Goal: Information Seeking & Learning: Learn about a topic

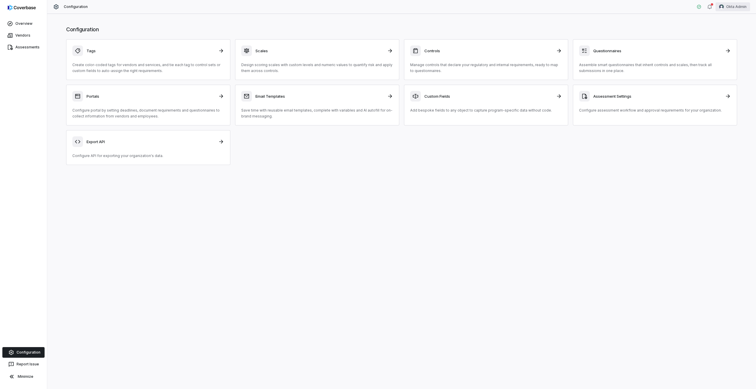
click at [735, 10] on html "Overview Vendors Assessments Configuration Report Issue Minimize Configuration …" at bounding box center [378, 194] width 756 height 389
click at [725, 53] on div "Log out" at bounding box center [725, 54] width 45 height 9
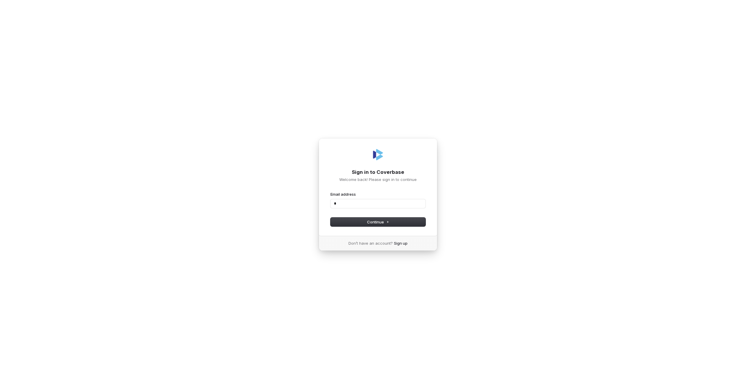
type input "**"
click at [0, 389] on com-1password-button at bounding box center [0, 389] width 0 height 0
type input "**********"
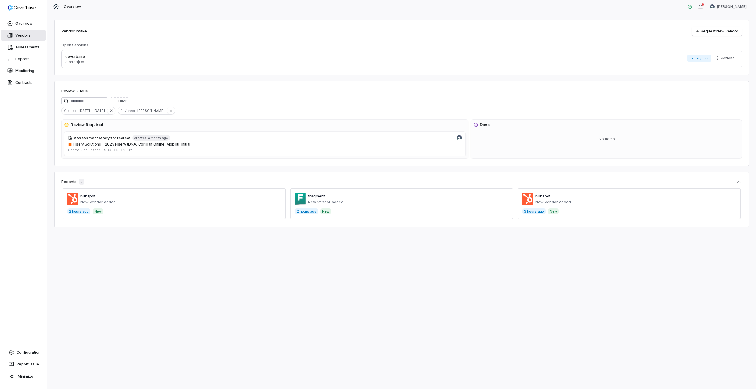
click at [20, 35] on link "Vendors" at bounding box center [23, 35] width 45 height 11
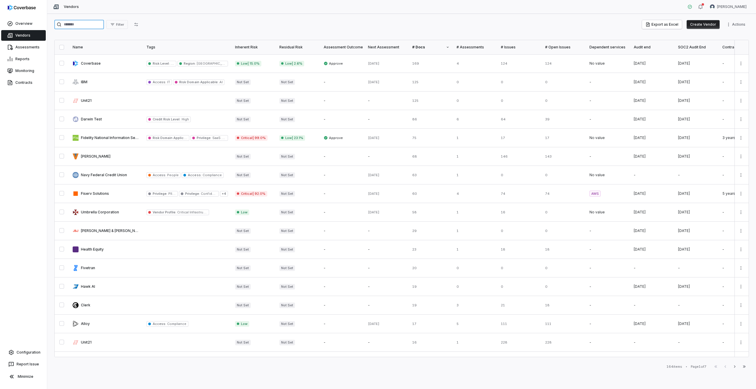
click at [77, 25] on input "search" at bounding box center [79, 24] width 50 height 9
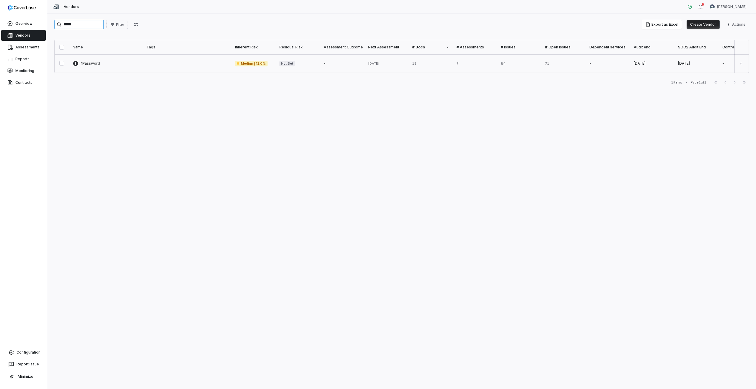
type input "*****"
click at [114, 70] on link at bounding box center [106, 63] width 74 height 18
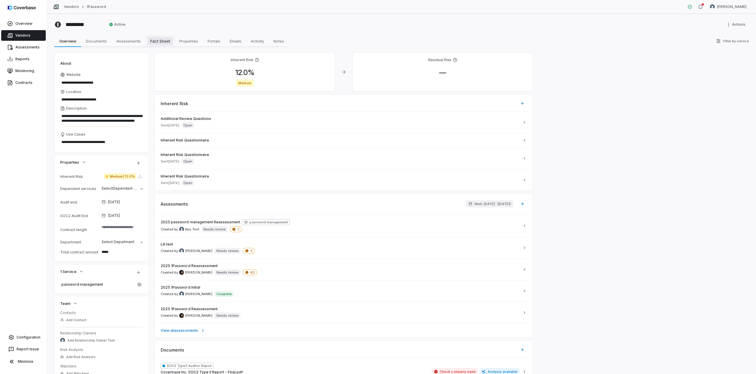
click at [161, 43] on span "Fact Sheet" at bounding box center [160, 41] width 25 height 8
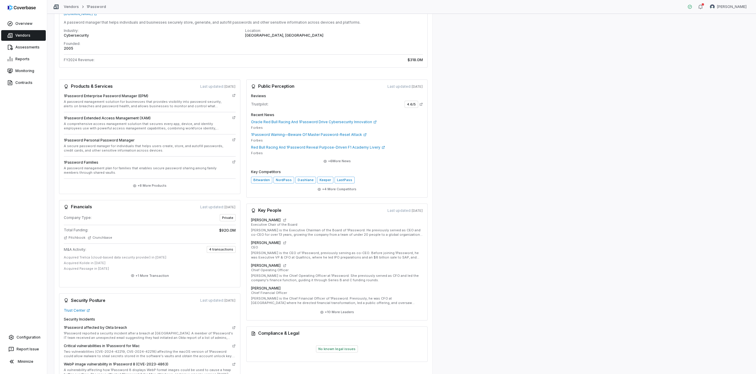
scroll to position [113, 0]
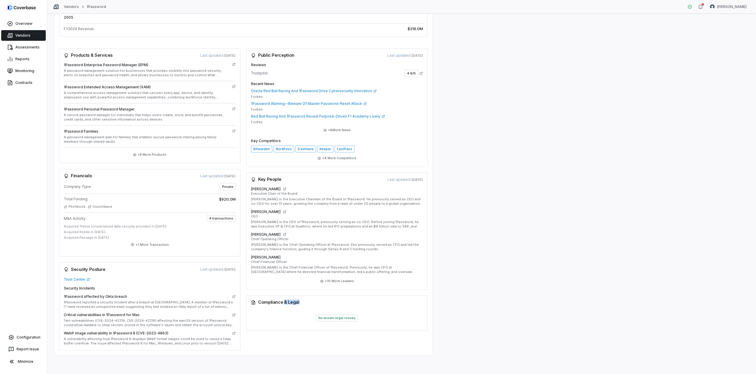
drag, startPoint x: 283, startPoint y: 302, endPoint x: 317, endPoint y: 306, distance: 33.9
click at [317, 306] on div "Compliance & Legal" at bounding box center [336, 302] width 181 height 14
drag, startPoint x: 109, startPoint y: 271, endPoint x: 77, endPoint y: 267, distance: 32.1
click at [77, 267] on div "Security Posture Last updated: [DATE]" at bounding box center [150, 269] width 172 height 5
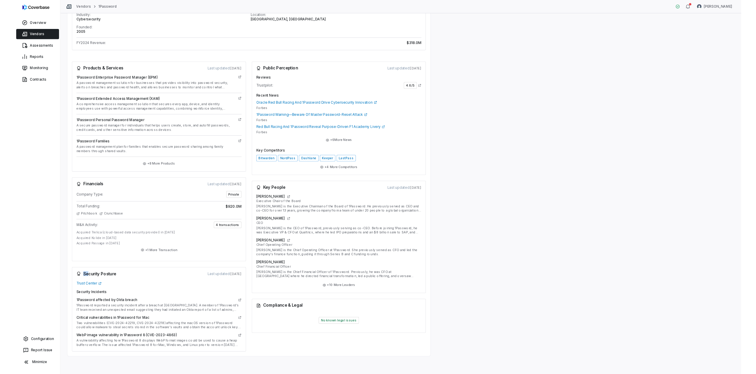
scroll to position [97, 0]
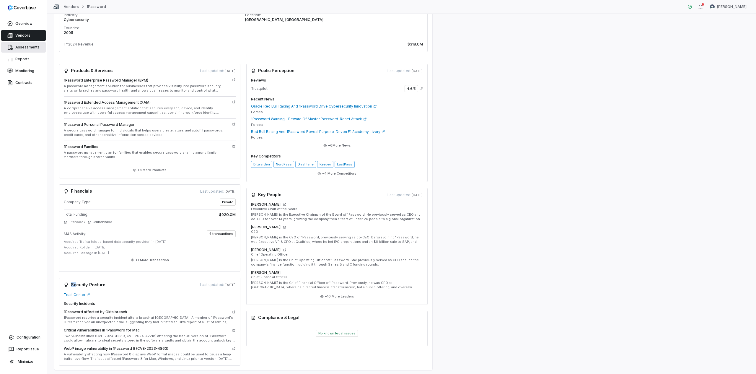
click at [24, 45] on link "Assessments" at bounding box center [23, 47] width 45 height 11
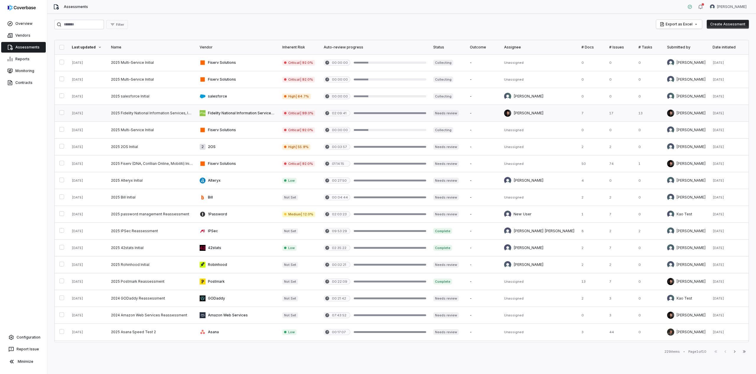
click at [238, 115] on link at bounding box center [237, 113] width 83 height 17
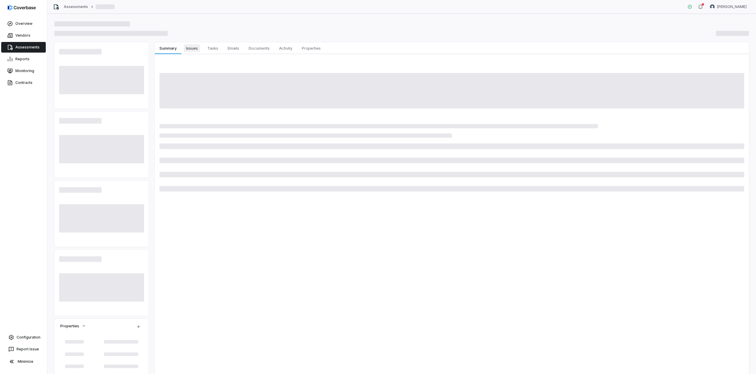
click at [192, 48] on span "Issues" at bounding box center [192, 48] width 17 height 8
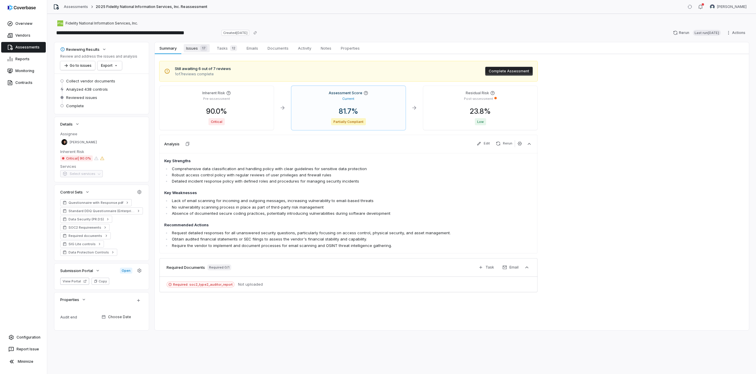
click at [191, 48] on span "Issues 17" at bounding box center [197, 48] width 26 height 8
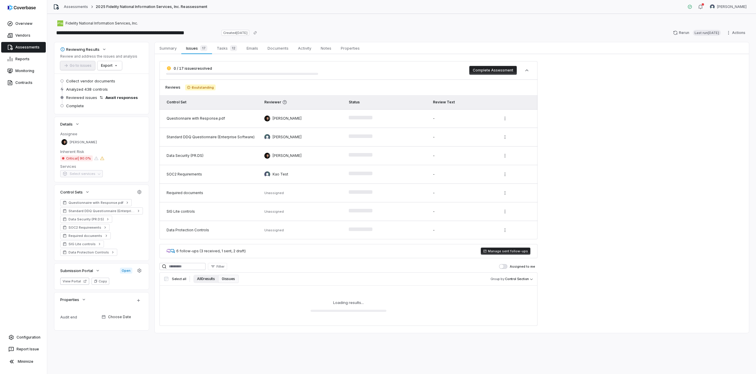
click at [202, 280] on button "All 0 results" at bounding box center [206, 279] width 25 height 8
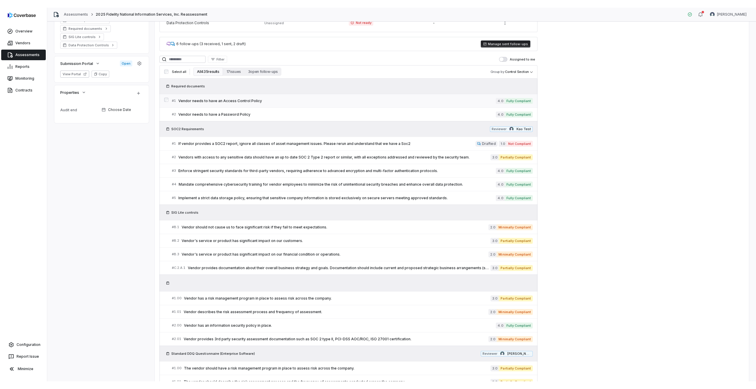
scroll to position [223, 0]
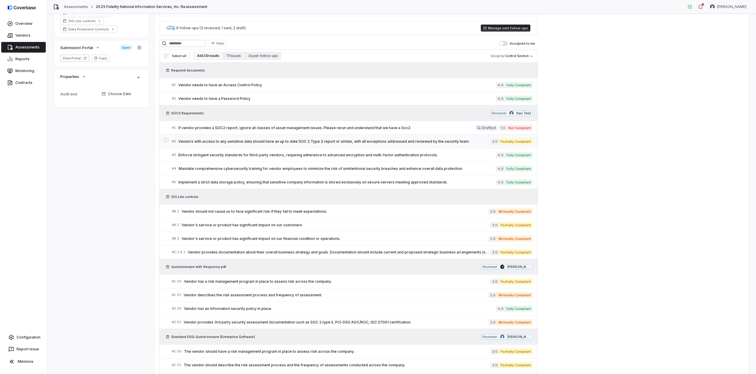
click at [239, 143] on span "Vendors with access to any sensitive data should have an up to date SOC 2 Type …" at bounding box center [334, 141] width 312 height 5
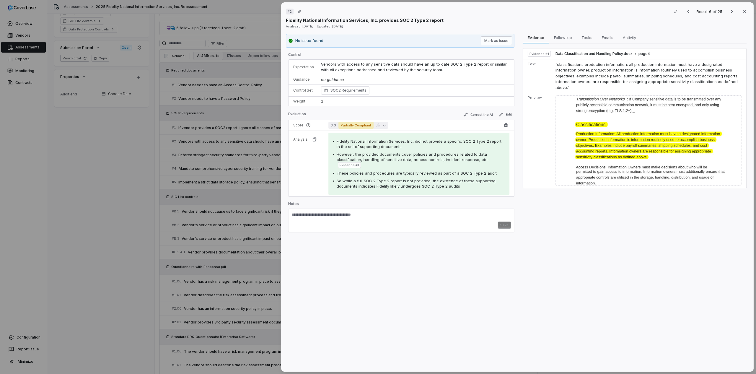
click at [360, 123] on span "Partially Compliant" at bounding box center [356, 125] width 35 height 7
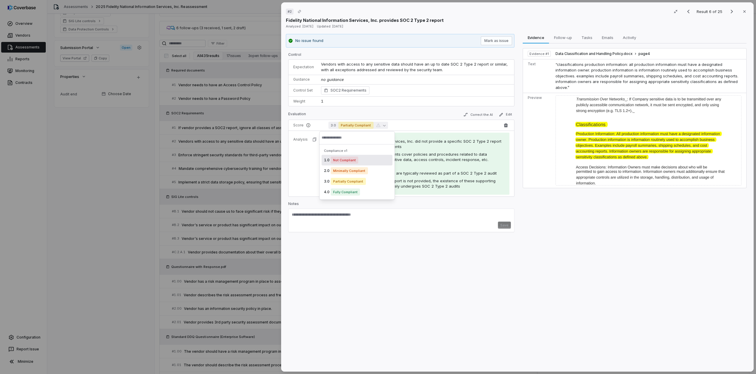
click at [410, 124] on span "3.0 Partially Compliant" at bounding box center [415, 125] width 172 height 7
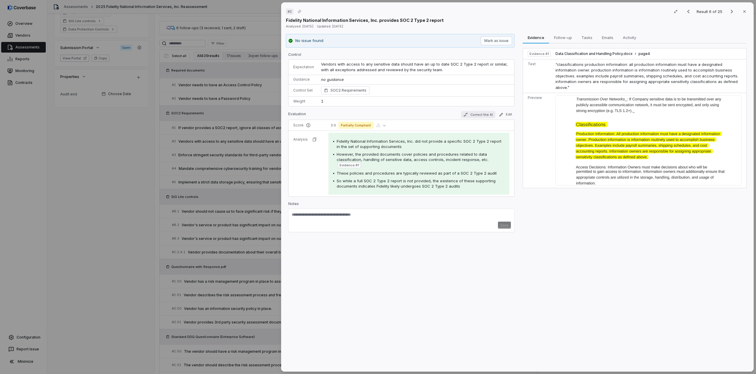
click at [472, 116] on button "Correct the AI" at bounding box center [478, 114] width 34 height 7
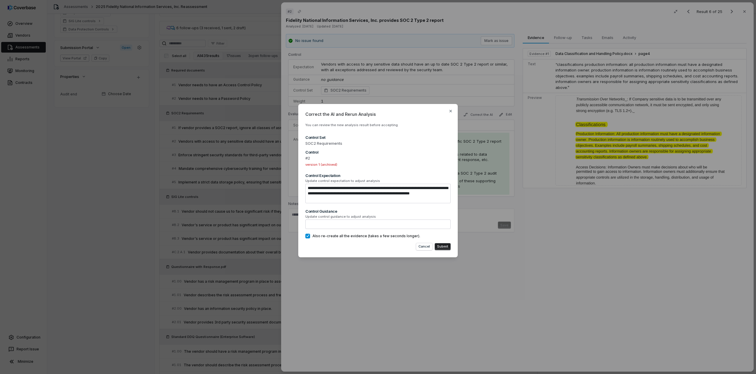
click at [335, 195] on textarea "**********" at bounding box center [378, 194] width 145 height 20
click at [331, 224] on textarea at bounding box center [378, 224] width 145 height 9
click at [333, 201] on textarea "**********" at bounding box center [378, 194] width 145 height 20
click at [312, 225] on textarea at bounding box center [378, 224] width 145 height 9
click at [449, 112] on icon "button" at bounding box center [451, 111] width 5 height 5
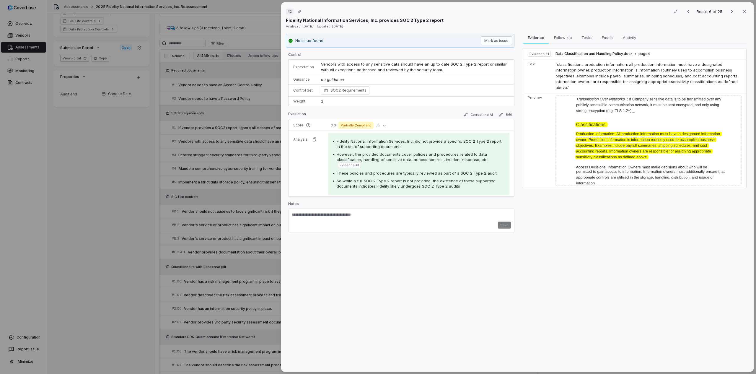
click at [97, 222] on div "# 2 Result 6 of 25 Close Fidelity National Information Services, Inc. provides …" at bounding box center [378, 187] width 756 height 374
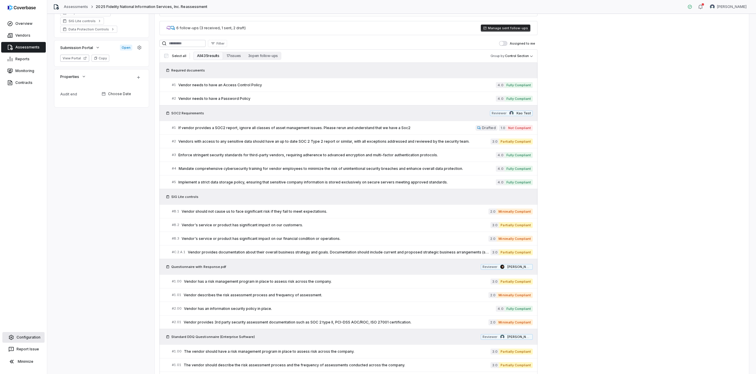
click at [18, 335] on link "Configuration" at bounding box center [23, 337] width 42 height 11
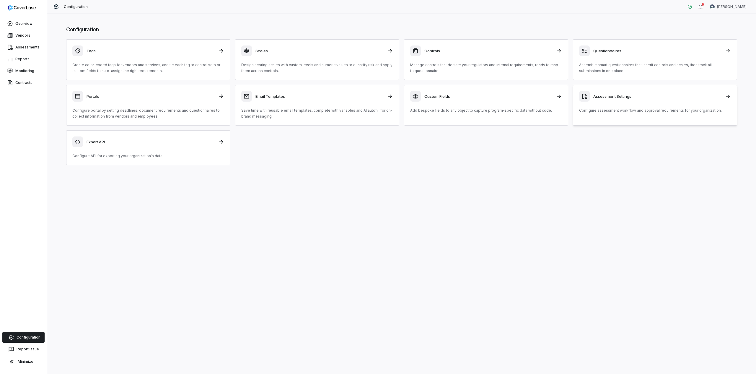
click at [631, 99] on div "Assessment Settings" at bounding box center [655, 96] width 152 height 11
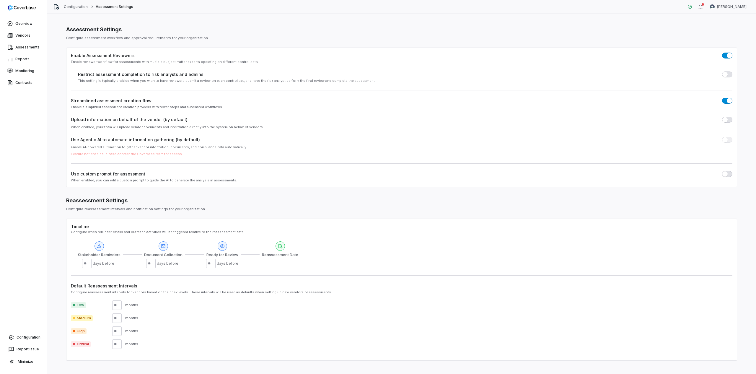
click at [726, 174] on span "button" at bounding box center [725, 173] width 5 height 5
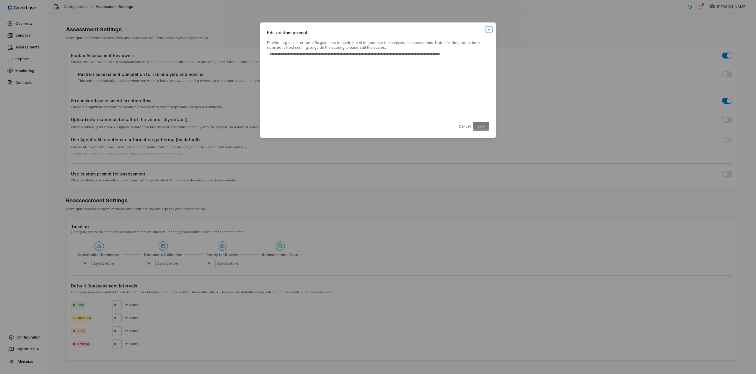
click at [489, 28] on icon "button" at bounding box center [489, 29] width 5 height 5
type textarea "*"
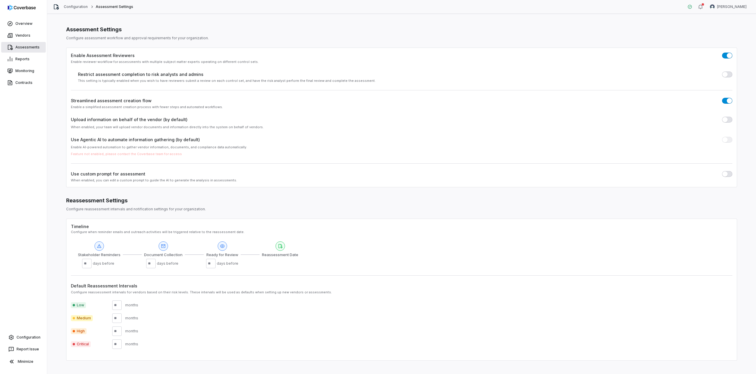
click at [19, 48] on link "Assessments" at bounding box center [23, 47] width 45 height 11
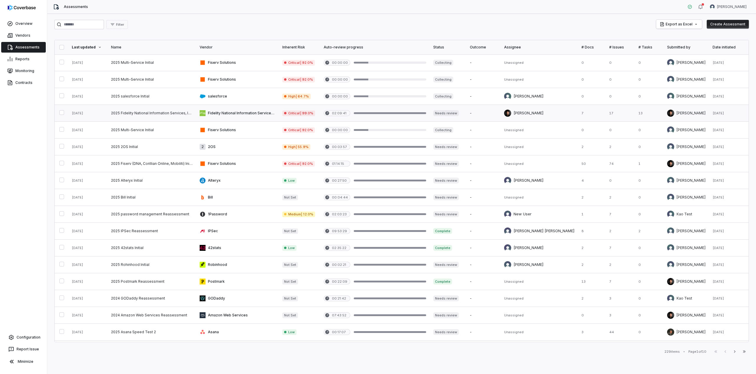
click at [236, 116] on link at bounding box center [237, 113] width 83 height 17
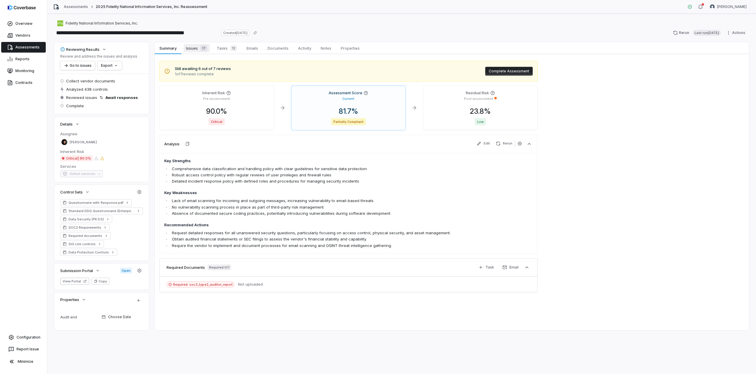
click at [196, 52] on span "Issues 17" at bounding box center [197, 48] width 26 height 8
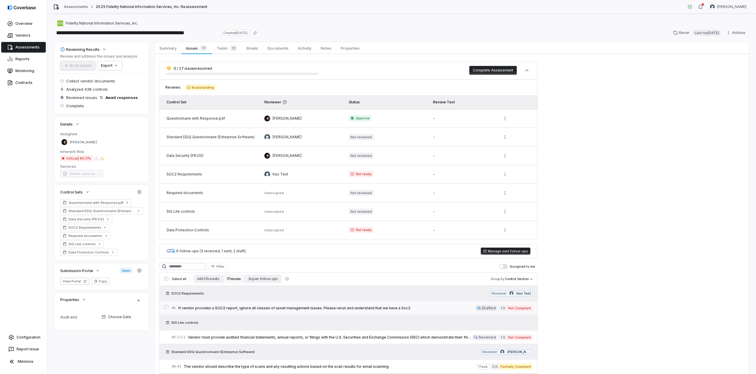
click at [223, 308] on span "If vendor provides a SOC2 report, ignore all classes of asset management issues…" at bounding box center [326, 308] width 297 height 5
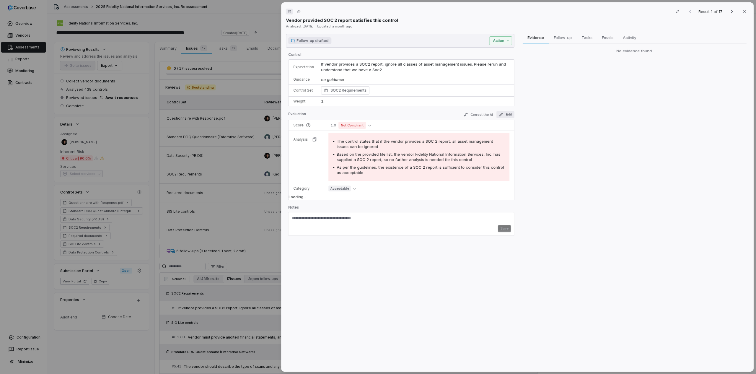
click at [508, 116] on button "Edit" at bounding box center [506, 114] width 18 height 7
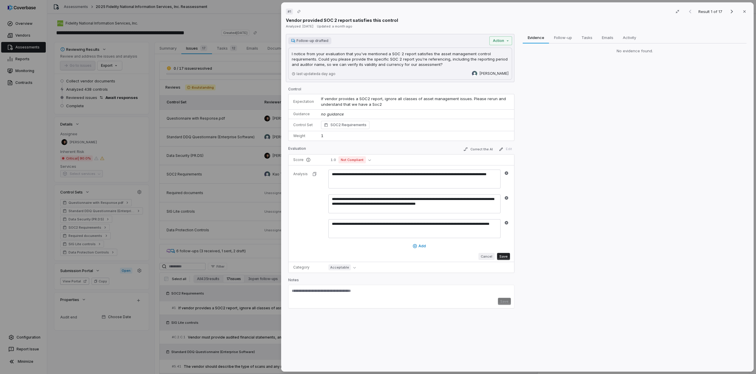
click at [485, 255] on button "Cancel" at bounding box center [487, 256] width 16 height 7
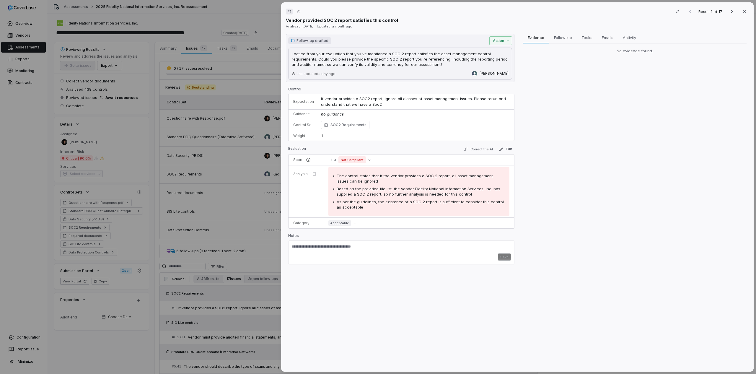
click at [21, 304] on div "# 1 Result 1 of 17 Close Vendor provided SOC 2 report satisfies this control An…" at bounding box center [378, 187] width 756 height 374
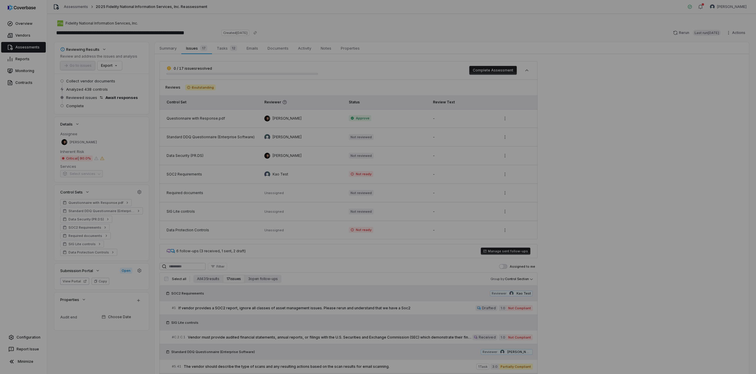
click at [18, 335] on link "Configuration" at bounding box center [23, 337] width 42 height 11
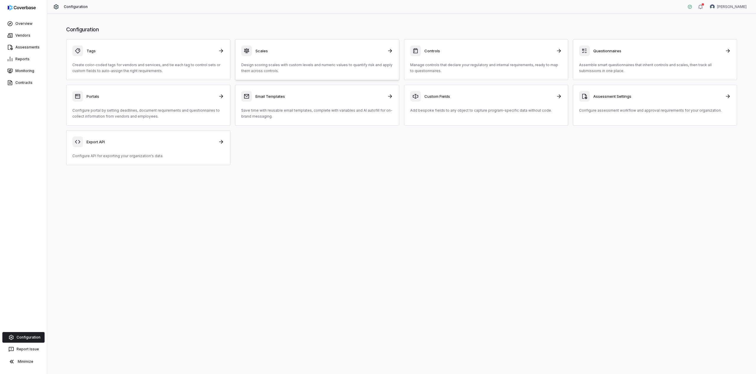
click at [285, 53] on h3 "Scales" at bounding box center [320, 50] width 128 height 5
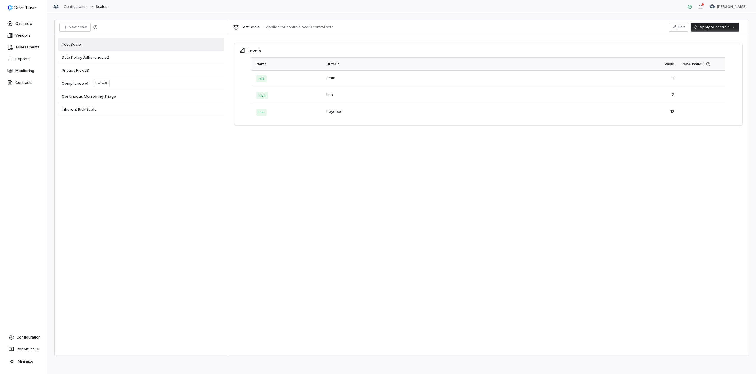
click at [91, 59] on span "Data Policy Adherence v2" at bounding box center [85, 57] width 47 height 5
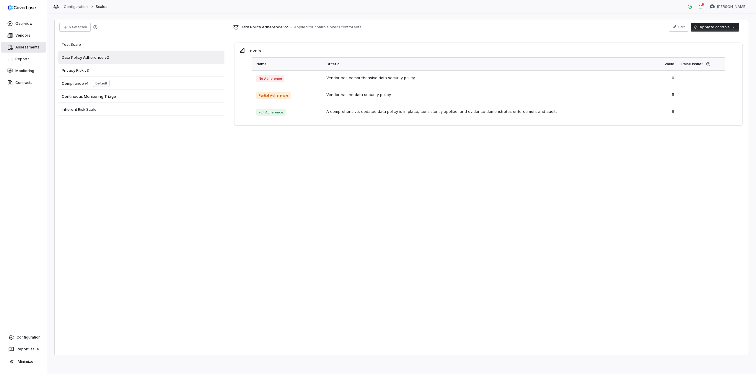
click at [18, 48] on link "Assessments" at bounding box center [23, 47] width 45 height 11
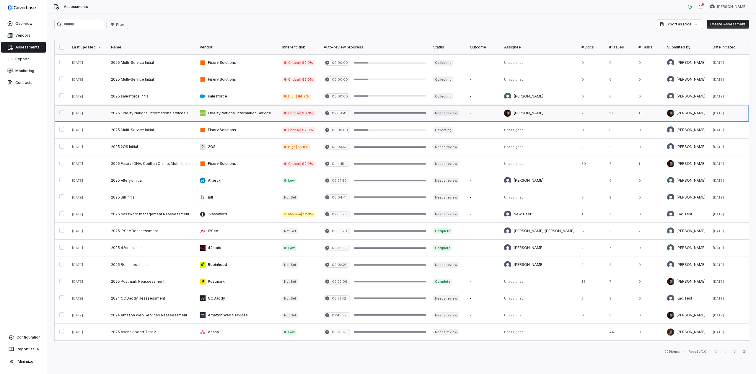
click at [245, 110] on link at bounding box center [237, 113] width 83 height 17
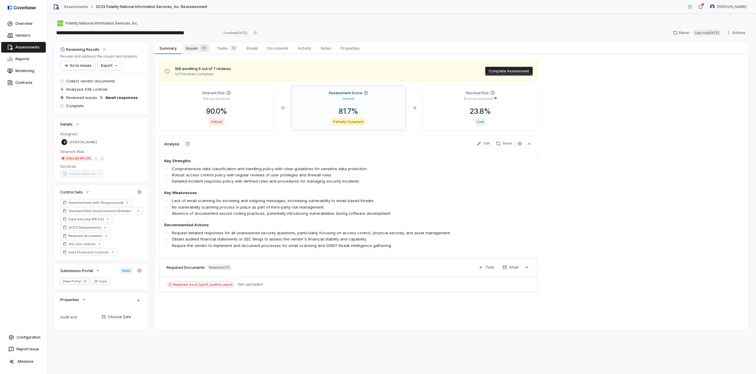
click at [196, 51] on span "Issues 17" at bounding box center [197, 48] width 26 height 8
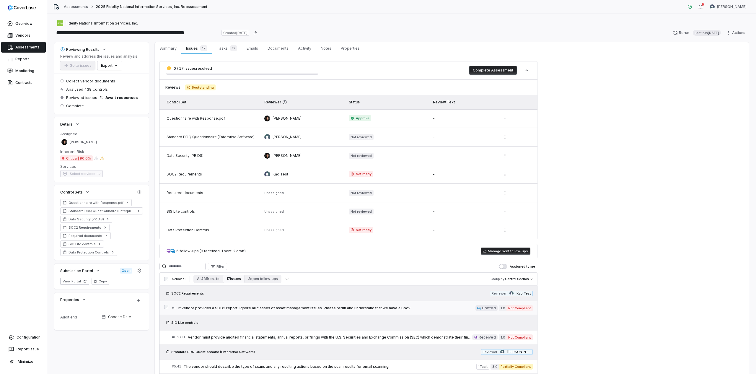
click at [278, 307] on span "If vendor provides a SOC2 report, ignore all classes of asset management issues…" at bounding box center [326, 308] width 297 height 5
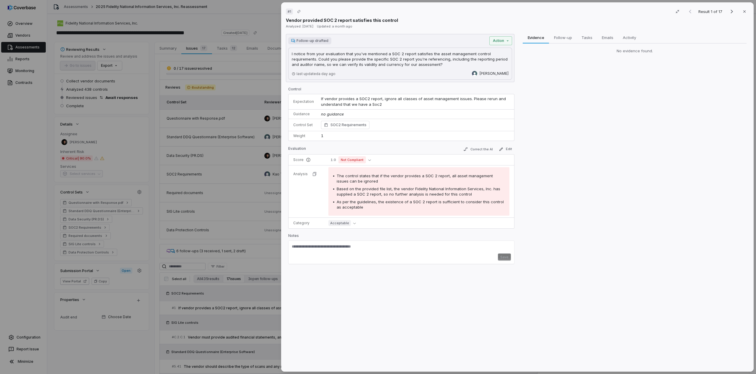
click at [558, 194] on div "Evidence Evidence Follow-up Follow-up Tasks Tasks Emails Emails Activity Activi…" at bounding box center [635, 200] width 229 height 333
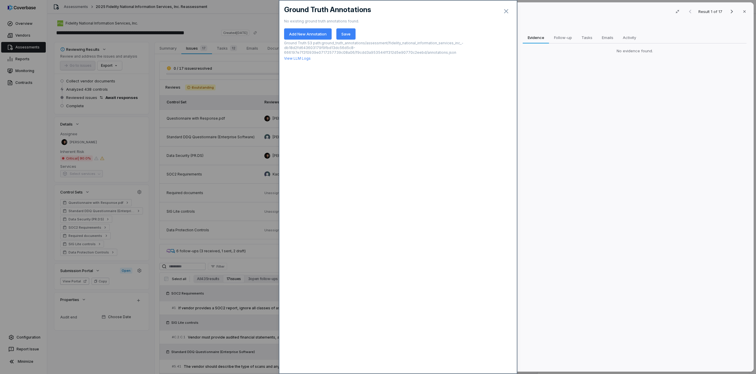
click at [296, 56] on p "View LLM Logs" at bounding box center [398, 58] width 228 height 5
click at [297, 56] on link "View LLM Logs" at bounding box center [297, 58] width 27 height 4
click at [555, 119] on div "Evidence Evidence Follow-up Follow-up Tasks Tasks Emails Emails Activity Activi…" at bounding box center [635, 200] width 229 height 333
click at [504, 17] on button at bounding box center [507, 11] width 12 height 12
